Goal: Task Accomplishment & Management: Use online tool/utility

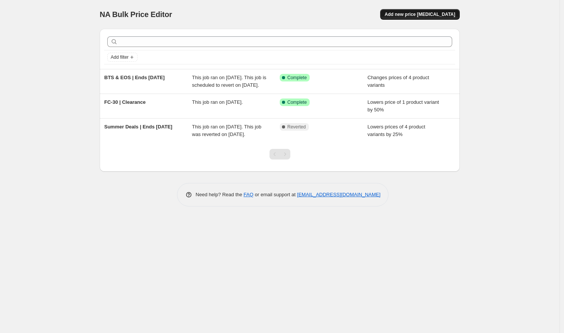
click at [442, 15] on span "Add new price [MEDICAL_DATA]" at bounding box center [420, 14] width 71 height 6
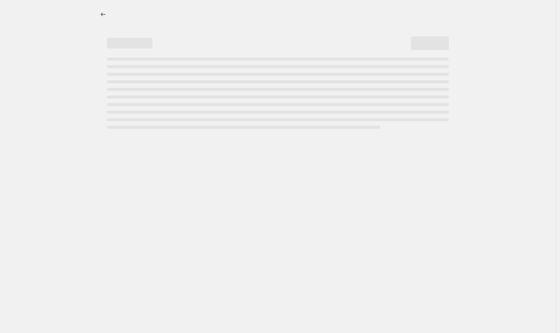
select select "percentage"
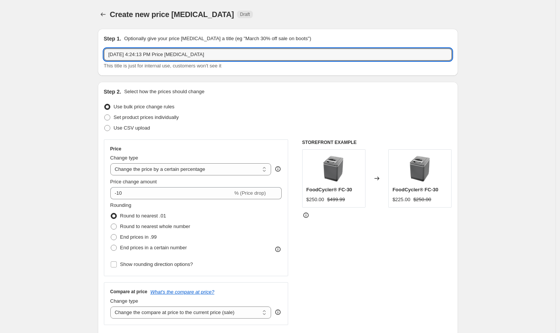
drag, startPoint x: 229, startPoint y: 57, endPoint x: 100, endPoint y: 58, distance: 129.6
click at [100, 58] on div "Step 1. Optionally give your price change job a title (eg "March 30% off sale o…" at bounding box center [278, 52] width 360 height 47
click at [107, 54] on input "Sep 4, 2025, 4:24:13 PM Price change job" at bounding box center [278, 55] width 348 height 12
click at [128, 55] on input "Sep 4, 2025, 4:24:13 PM Price change job" at bounding box center [278, 55] width 348 height 12
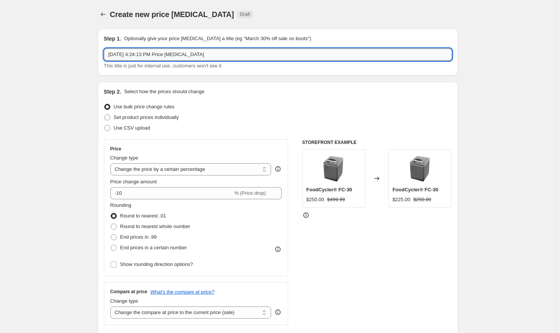
click at [128, 55] on input "Sep 4, 2025, 4:24:13 PM Price change job" at bounding box center [278, 55] width 348 height 12
click at [129, 57] on input "Fall Sale| Ends OCT 6" at bounding box center [278, 55] width 348 height 12
type input "Fall Sale | Ends OCT 6"
click at [110, 118] on span at bounding box center [107, 117] width 6 height 6
click at [105, 115] on input "Set product prices individually" at bounding box center [104, 114] width 0 height 0
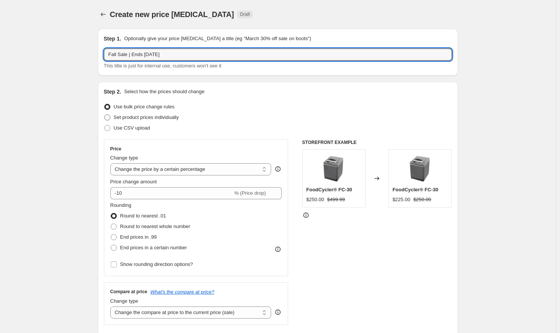
radio input "true"
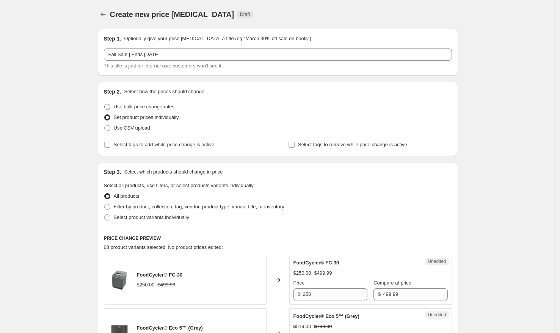
click at [110, 106] on span at bounding box center [107, 107] width 6 height 6
click at [105, 104] on input "Use bulk price change rules" at bounding box center [104, 104] width 0 height 0
radio input "true"
select select "percentage"
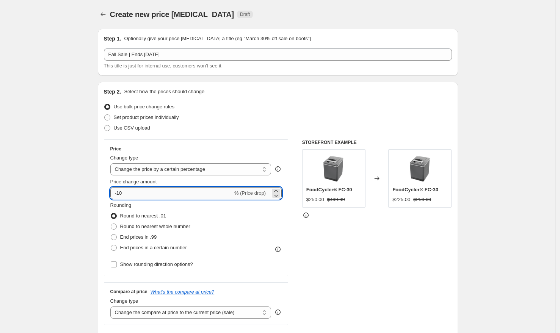
click at [143, 194] on input "-10" at bounding box center [171, 193] width 122 height 12
type input "-1"
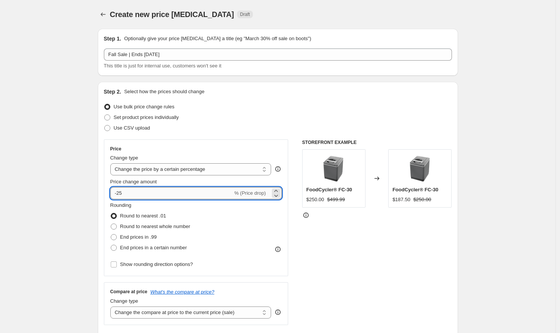
click at [146, 194] on input "-25" at bounding box center [171, 193] width 122 height 12
type input "-99"
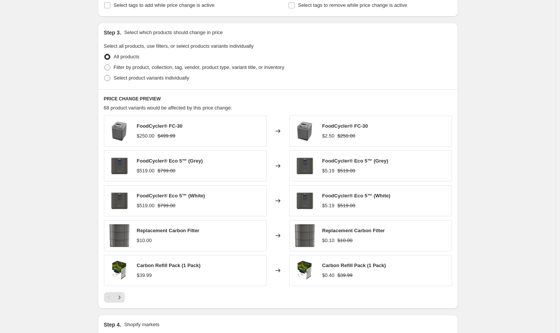
scroll to position [332, 0]
click at [109, 77] on span at bounding box center [107, 78] width 6 height 6
click at [105, 75] on input "Select product variants individually" at bounding box center [104, 75] width 0 height 0
radio input "true"
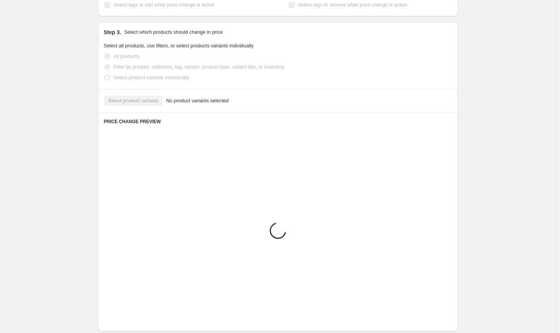
scroll to position [299, 0]
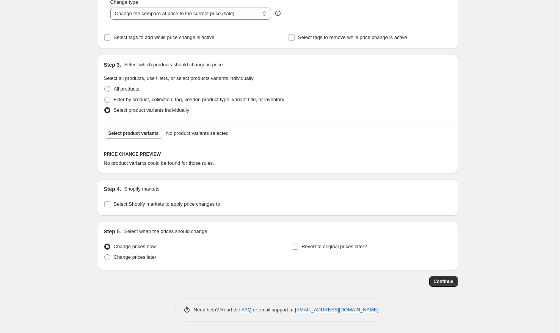
click at [140, 135] on span "Select product variants" at bounding box center [133, 133] width 50 height 6
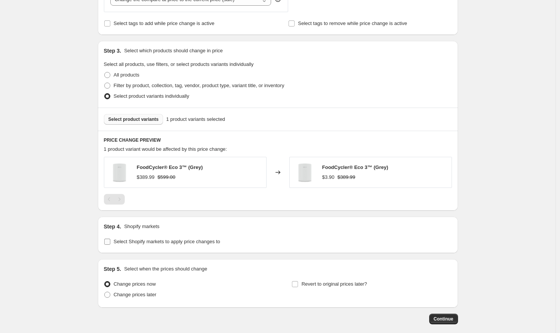
scroll to position [314, 0]
click at [143, 119] on span "Select product variants" at bounding box center [133, 119] width 50 height 6
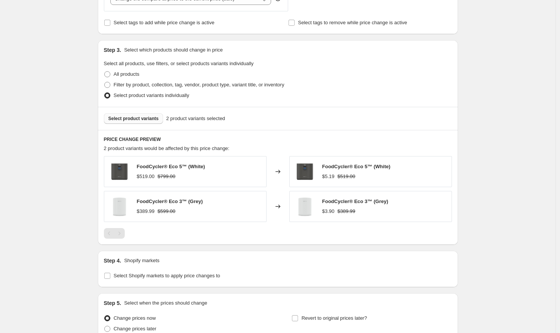
click at [133, 205] on div "FoodCycler® Eco 3™ (Grey) $389.99 $599.00" at bounding box center [185, 206] width 163 height 31
click at [166, 205] on div "FoodCycler® Eco 3™ (Grey)" at bounding box center [170, 202] width 66 height 8
click at [146, 118] on span "Select product variants" at bounding box center [133, 119] width 50 height 6
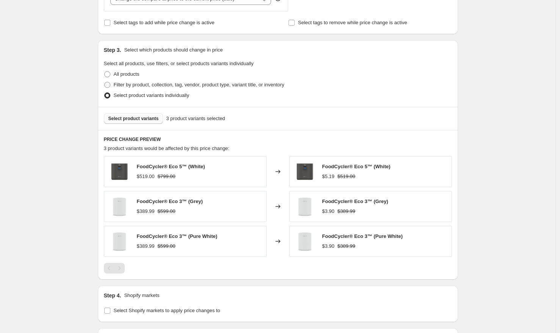
click at [252, 245] on div "FoodCycler® Eco 3™ (Pure White) $389.99 $599.00" at bounding box center [185, 241] width 163 height 31
click at [141, 118] on span "Select product variants" at bounding box center [133, 119] width 50 height 6
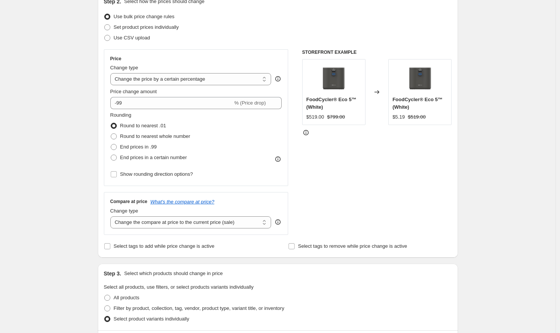
scroll to position [20, 0]
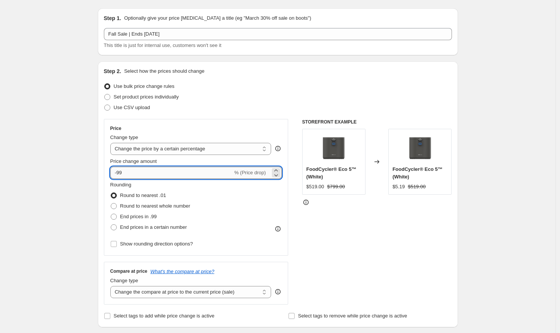
click at [138, 175] on input "-99" at bounding box center [171, 173] width 122 height 12
type input "-9"
type input "-25"
click at [79, 185] on div "Create new price change job. This page is ready Create new price change job Dra…" at bounding box center [277, 339] width 555 height 719
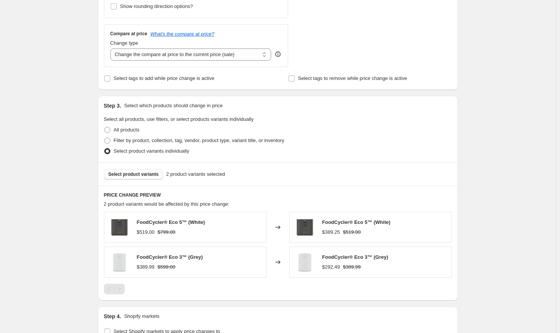
scroll to position [386, 0]
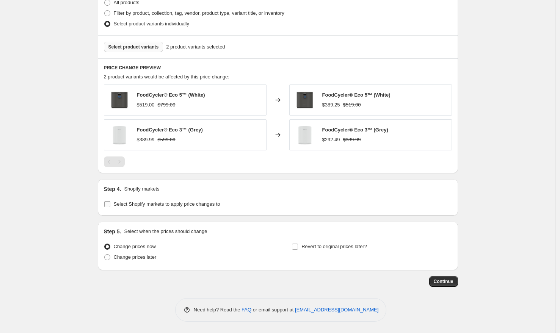
click at [110, 205] on input "Select Shopify markets to apply price changes to" at bounding box center [107, 204] width 6 height 6
checkbox input "true"
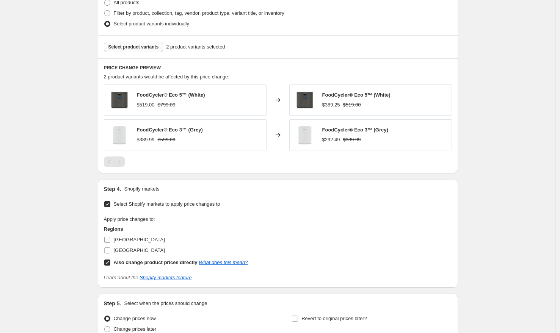
click at [108, 241] on input "Canada" at bounding box center [107, 240] width 6 height 6
checkbox input "true"
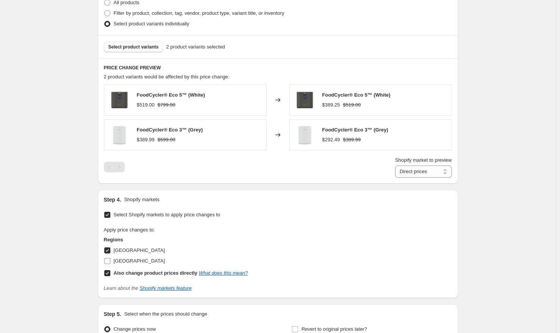
click at [109, 260] on input "United States of America" at bounding box center [107, 261] width 6 height 6
checkbox input "true"
click at [451, 172] on select "Direct prices Canada United States of America" at bounding box center [423, 172] width 57 height 12
click at [395, 178] on select "Direct prices Canada United States of America" at bounding box center [423, 172] width 57 height 12
click at [426, 173] on select "Direct prices Canada United States of America" at bounding box center [418, 172] width 66 height 12
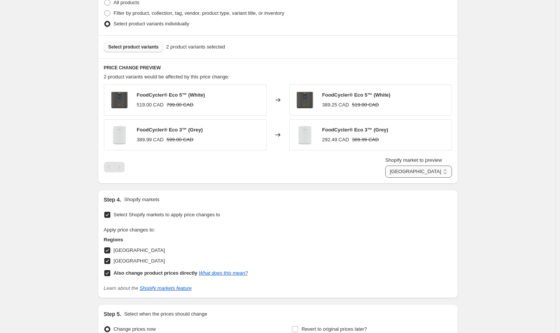
select select "29338337449"
click at [385, 178] on select "Direct prices Canada United States of America" at bounding box center [418, 172] width 66 height 12
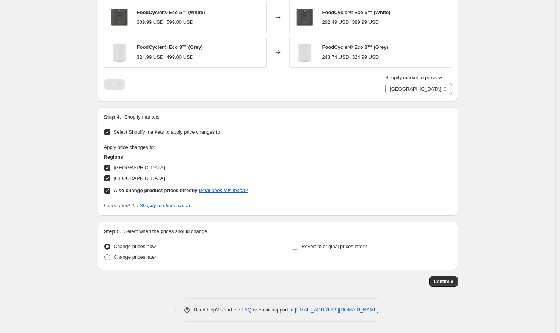
click at [108, 257] on span at bounding box center [107, 257] width 6 height 6
click at [105, 255] on input "Change prices later" at bounding box center [104, 254] width 0 height 0
radio input "true"
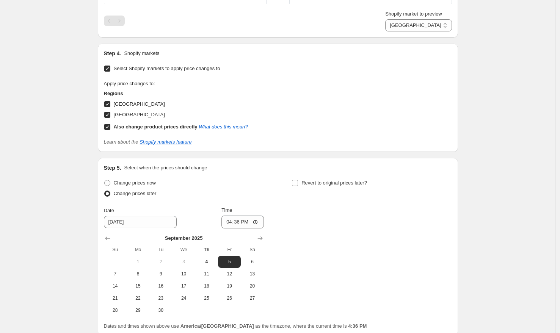
scroll to position [598, 0]
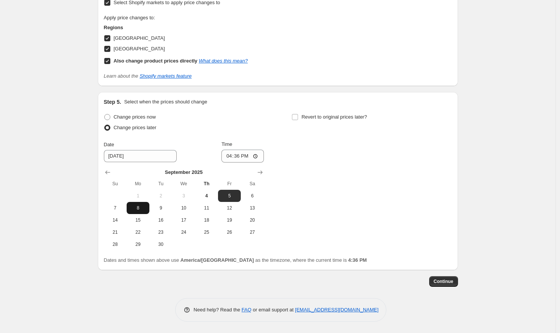
click at [143, 211] on button "8" at bounding box center [138, 208] width 23 height 12
type input "9/8/2025"
click at [258, 156] on input "16:36" at bounding box center [242, 156] width 42 height 13
type input "00:02"
click at [328, 208] on div "Change prices now Change prices later Date 9/8/2025 Time 00:02 September 2025 S…" at bounding box center [278, 181] width 348 height 139
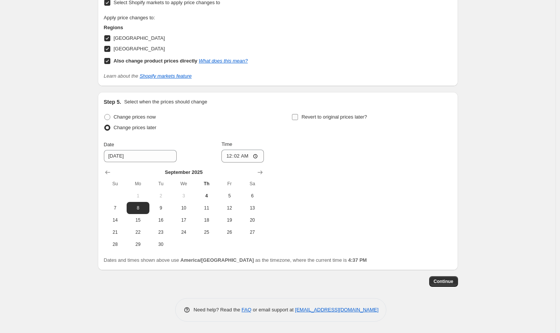
click at [297, 116] on input "Revert to original prices later?" at bounding box center [295, 117] width 6 height 6
checkbox input "true"
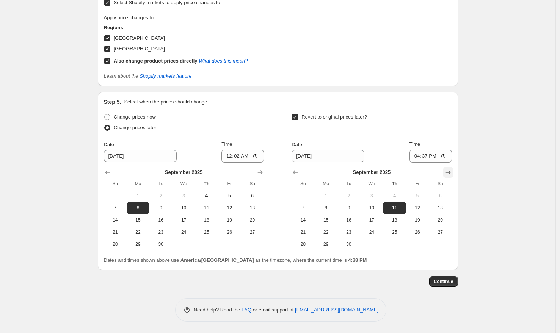
click at [450, 172] on icon "Show next month, October 2025" at bounding box center [448, 173] width 8 height 8
click at [332, 206] on span "6" at bounding box center [326, 208] width 17 height 6
type input "10/6/2025"
click at [444, 158] on input "16:37" at bounding box center [430, 156] width 42 height 13
type input "23:59"
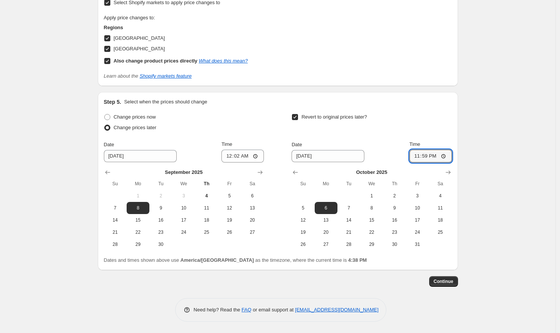
click at [449, 126] on div "Revert to original prices later?" at bounding box center [371, 123] width 160 height 23
click at [449, 281] on span "Continue" at bounding box center [444, 282] width 20 height 6
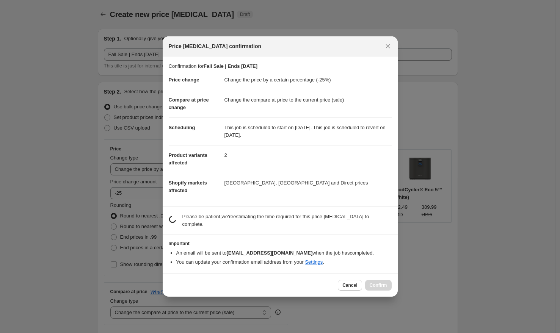
scroll to position [0, 0]
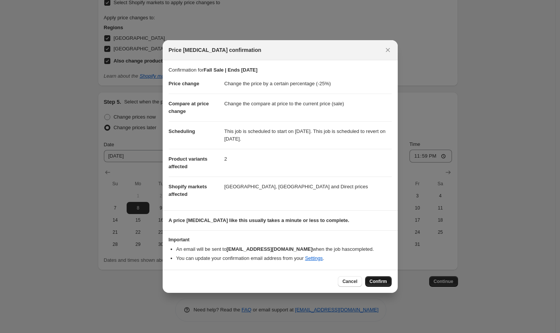
click at [375, 281] on span "Confirm" at bounding box center [378, 282] width 17 height 6
